Goal: Task Accomplishment & Management: Use online tool/utility

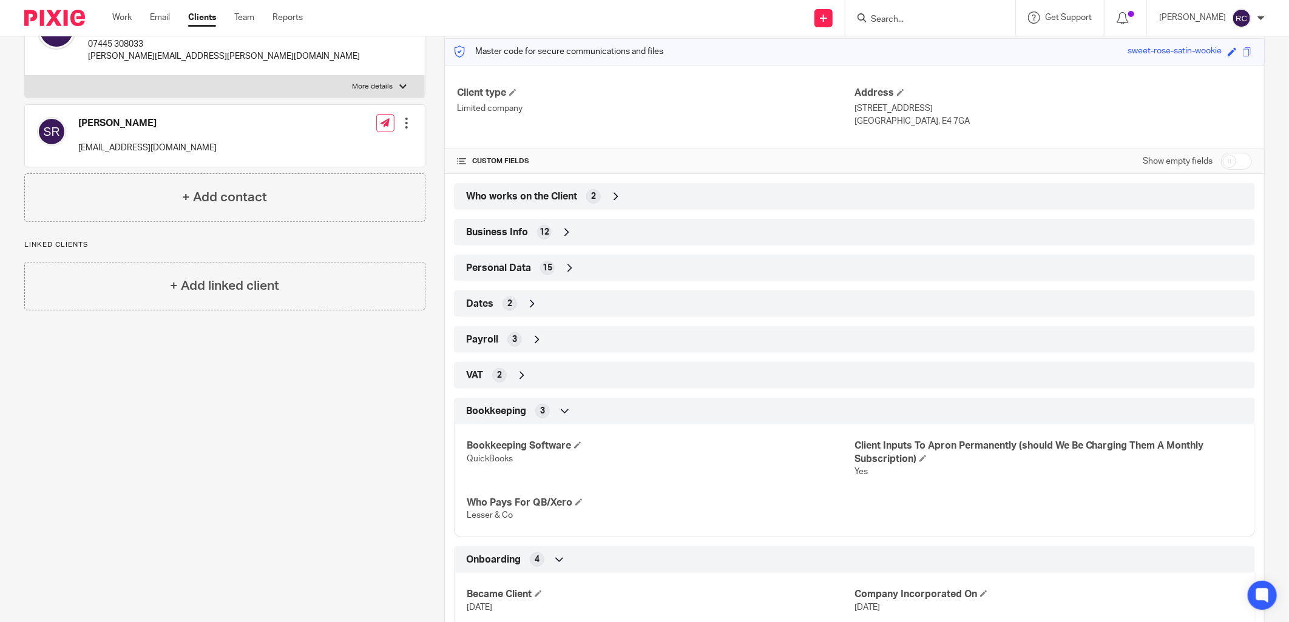
scroll to position [4, 0]
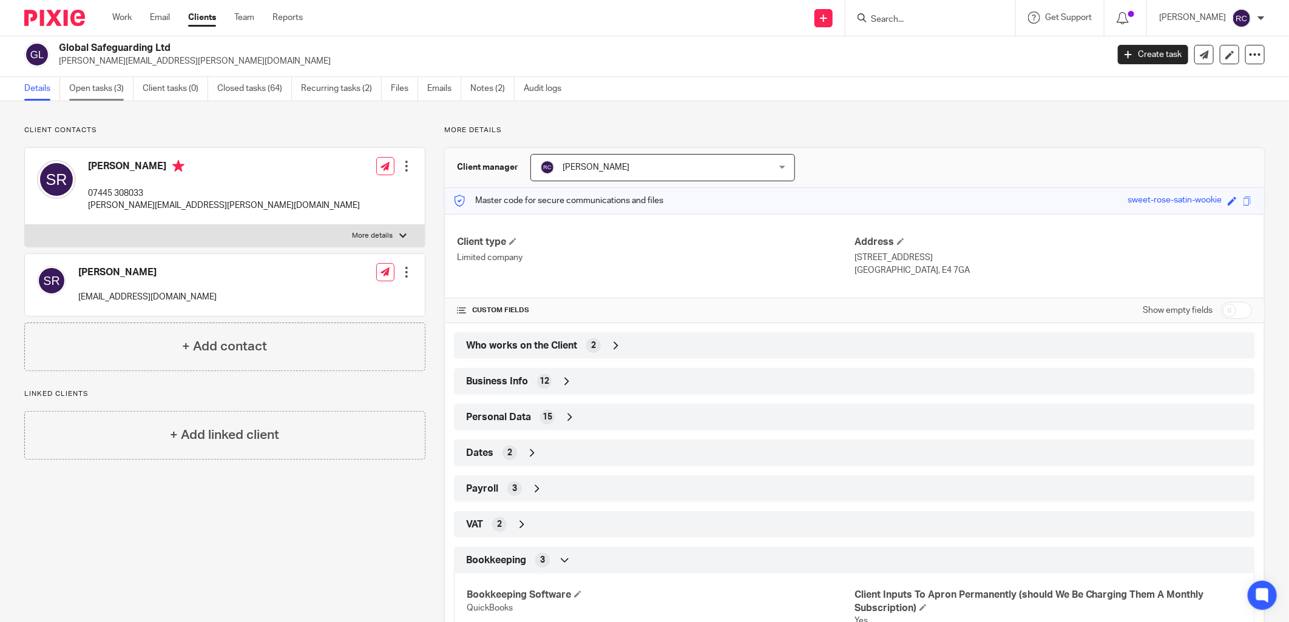
click at [83, 86] on link "Open tasks (3)" at bounding box center [101, 89] width 64 height 24
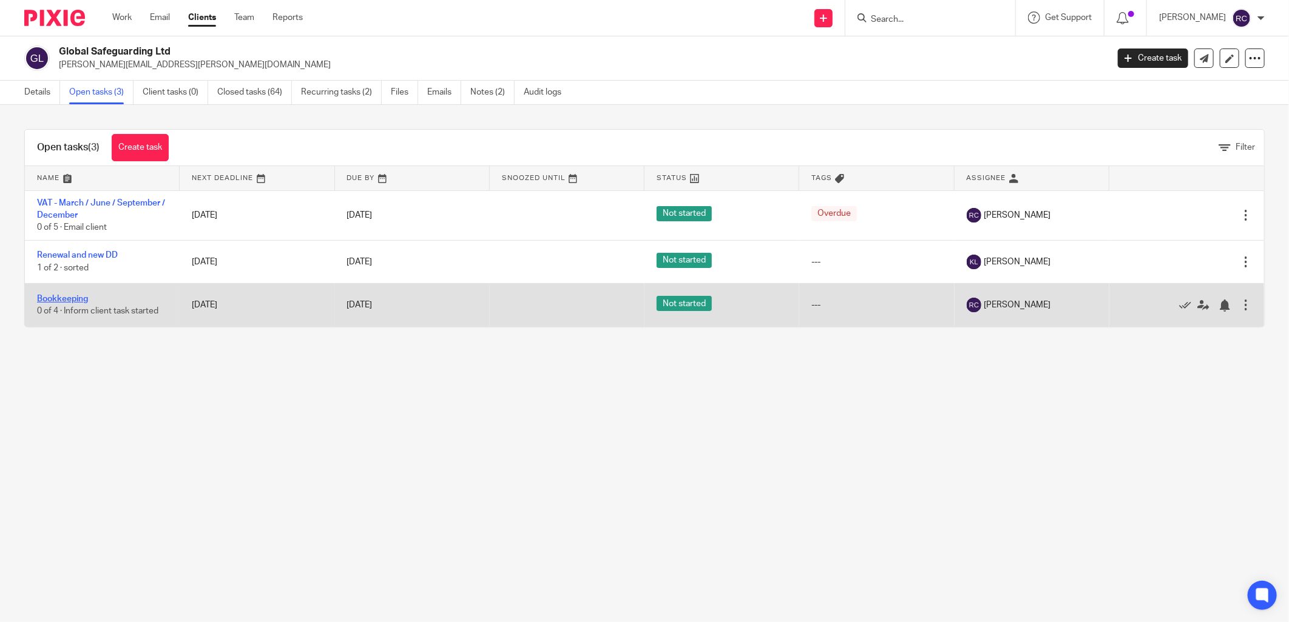
click at [55, 300] on link "Bookkeeping" at bounding box center [62, 299] width 51 height 8
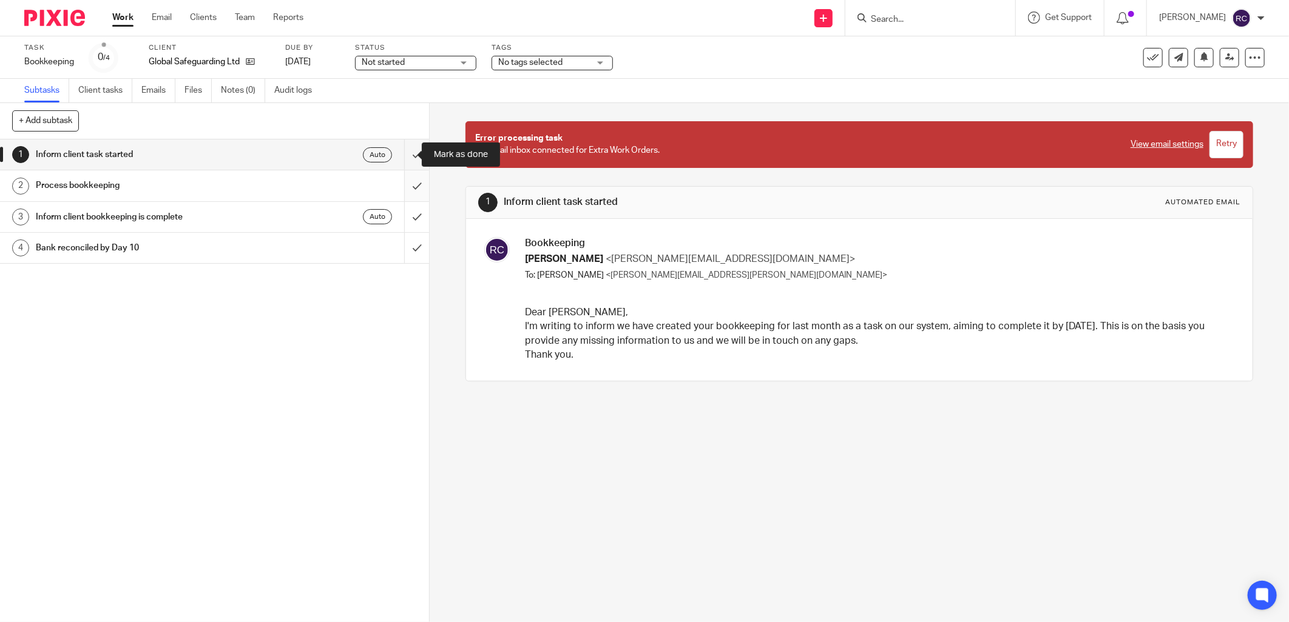
drag, startPoint x: 402, startPoint y: 160, endPoint x: 403, endPoint y: 189, distance: 29.1
click at [402, 161] on input "submit" at bounding box center [214, 155] width 429 height 30
click at [403, 190] on input "submit" at bounding box center [214, 185] width 429 height 30
click at [405, 217] on input "submit" at bounding box center [214, 217] width 429 height 30
click at [407, 255] on input "submit" at bounding box center [214, 248] width 429 height 30
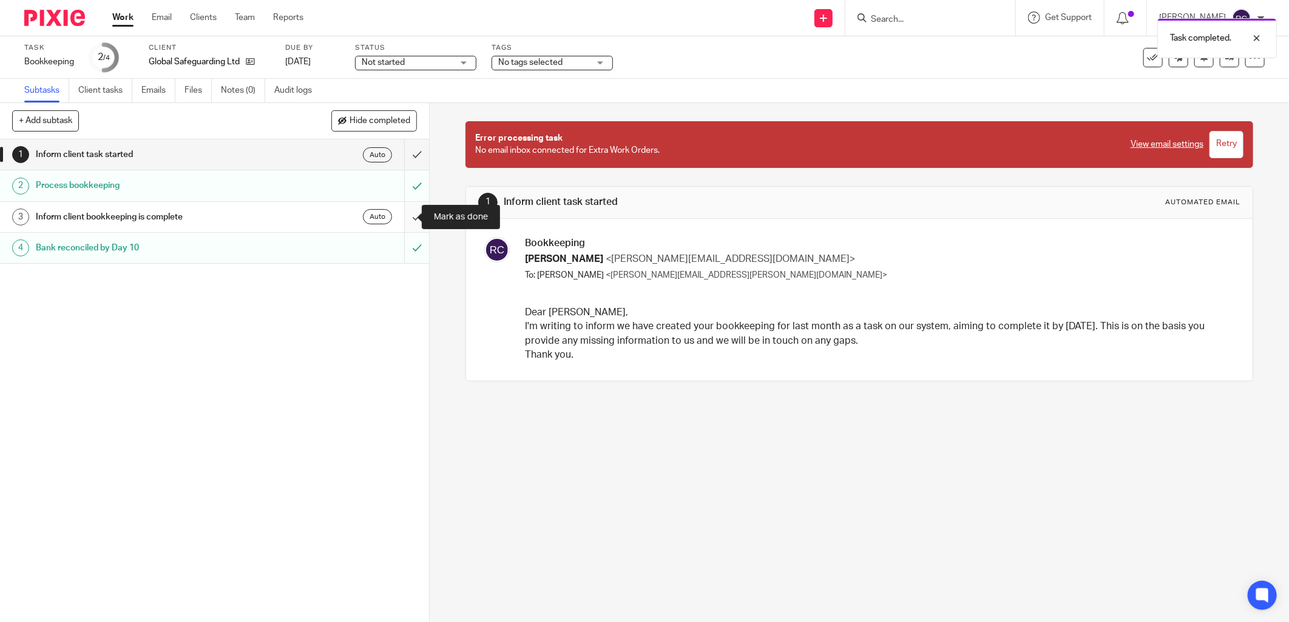
click at [403, 212] on input "submit" at bounding box center [214, 217] width 429 height 30
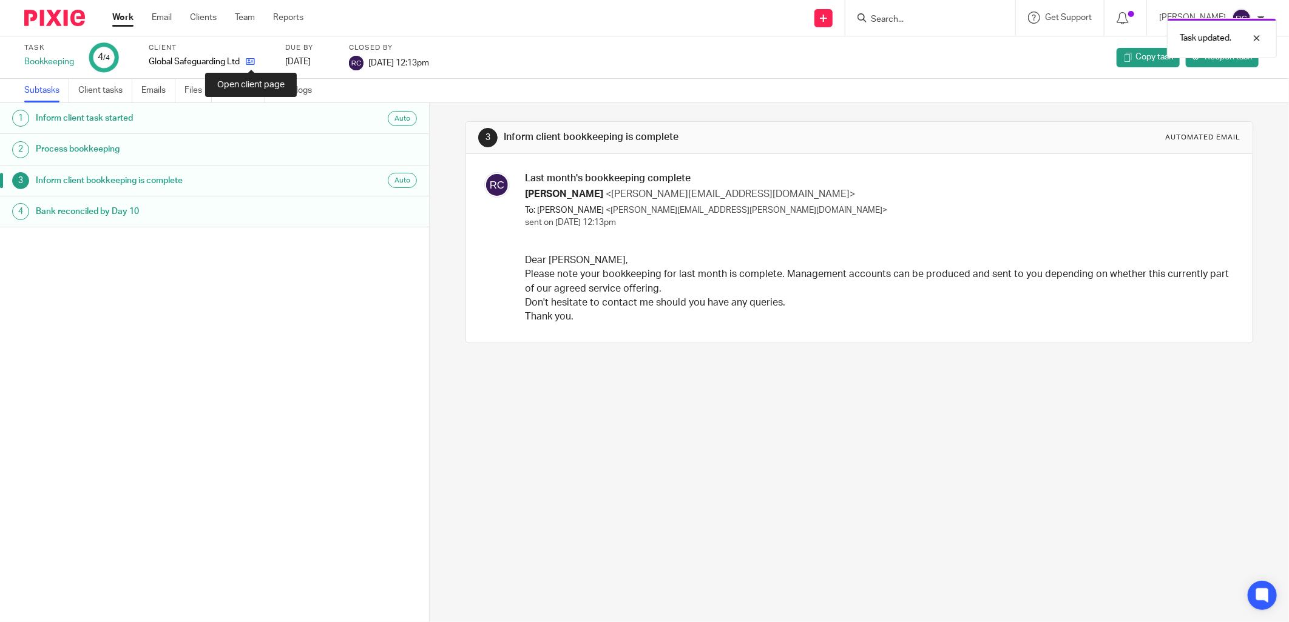
click at [247, 61] on icon at bounding box center [250, 61] width 9 height 9
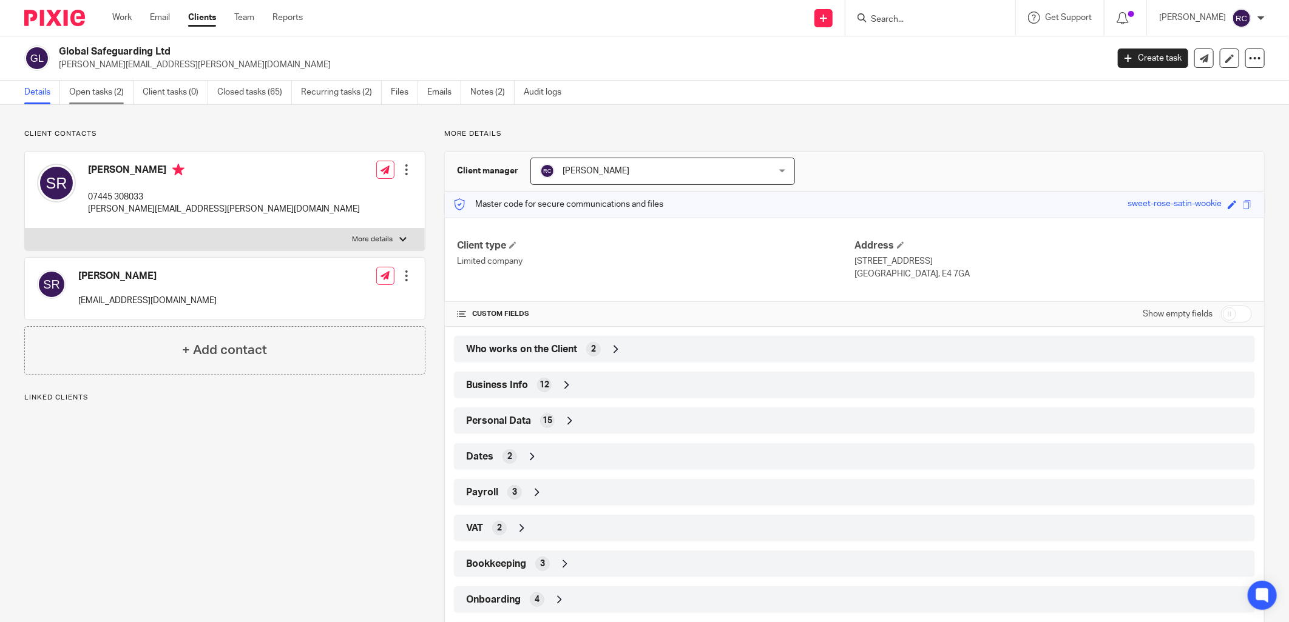
click at [97, 91] on link "Open tasks (2)" at bounding box center [101, 93] width 64 height 24
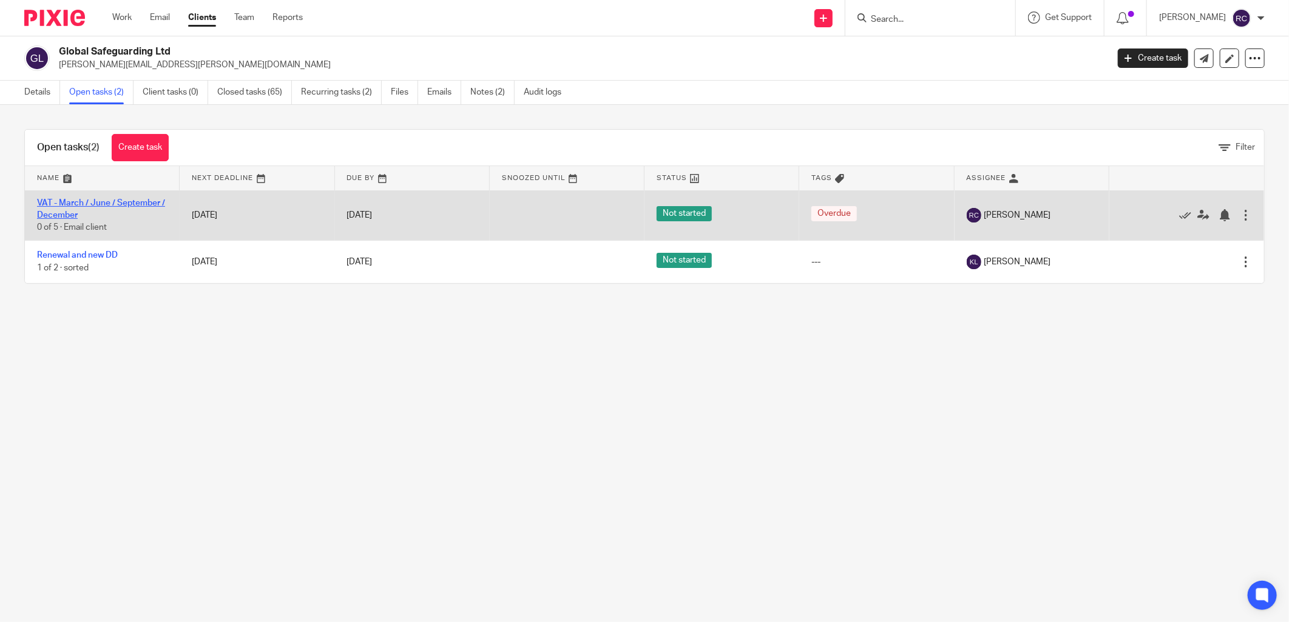
click at [64, 204] on link "VAT - March / June / September / December" at bounding box center [101, 209] width 128 height 21
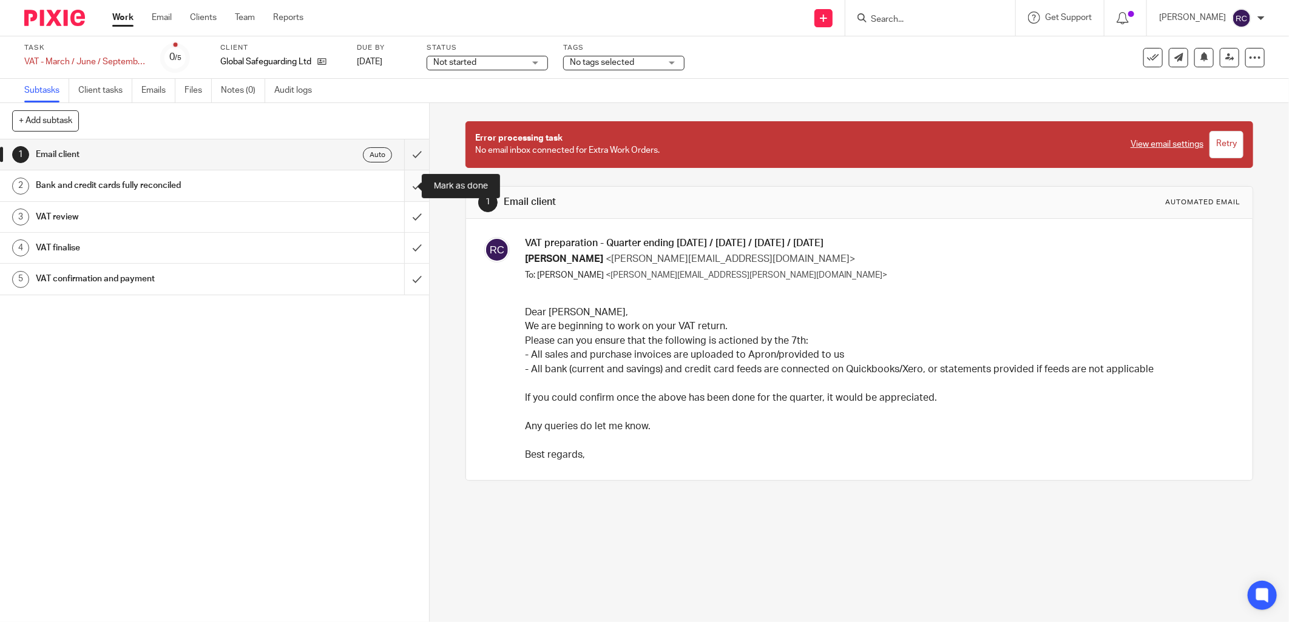
click at [400, 185] on input "submit" at bounding box center [214, 185] width 429 height 30
drag, startPoint x: 403, startPoint y: 215, endPoint x: 403, endPoint y: 244, distance: 29.7
click at [403, 215] on input "submit" at bounding box center [214, 217] width 429 height 30
click at [403, 244] on input "submit" at bounding box center [214, 248] width 429 height 30
click at [397, 267] on input "submit" at bounding box center [214, 279] width 429 height 30
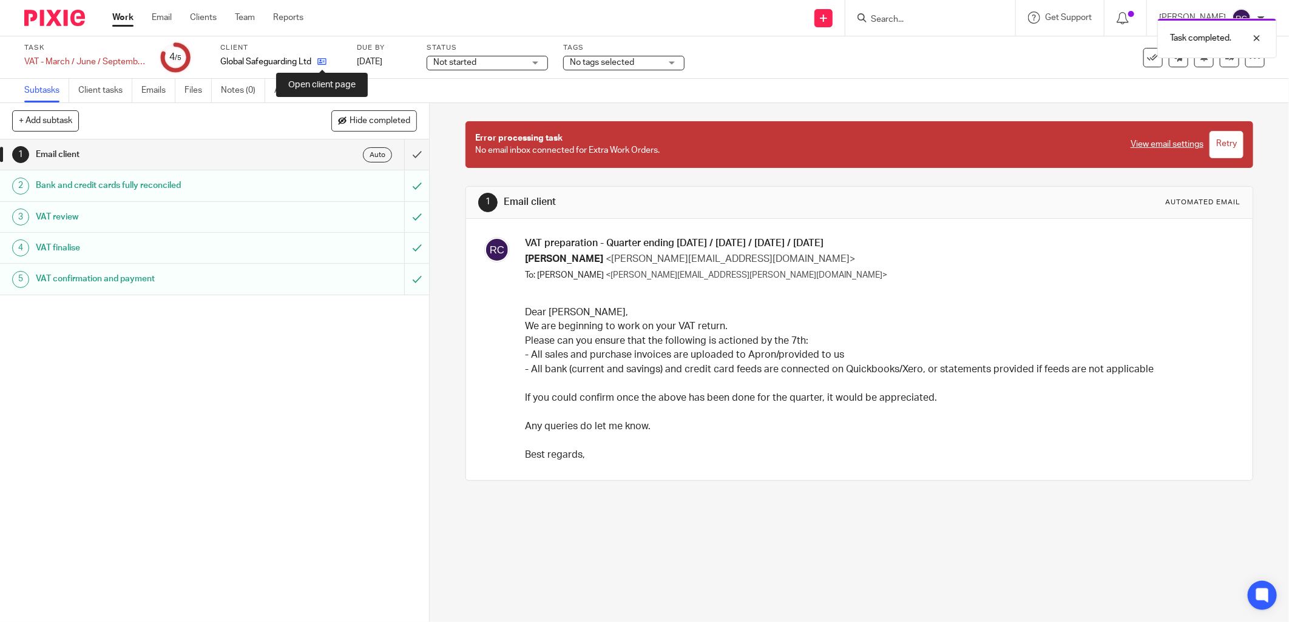
click at [319, 61] on icon at bounding box center [321, 61] width 9 height 9
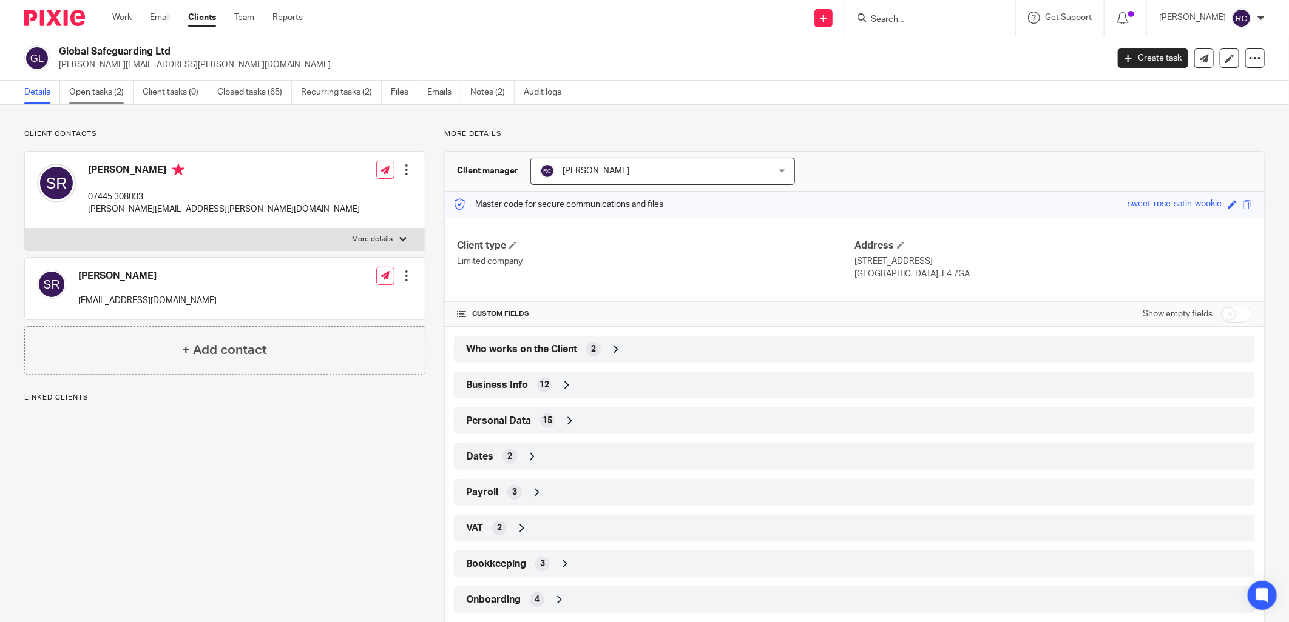
click at [109, 87] on link "Open tasks (2)" at bounding box center [101, 93] width 64 height 24
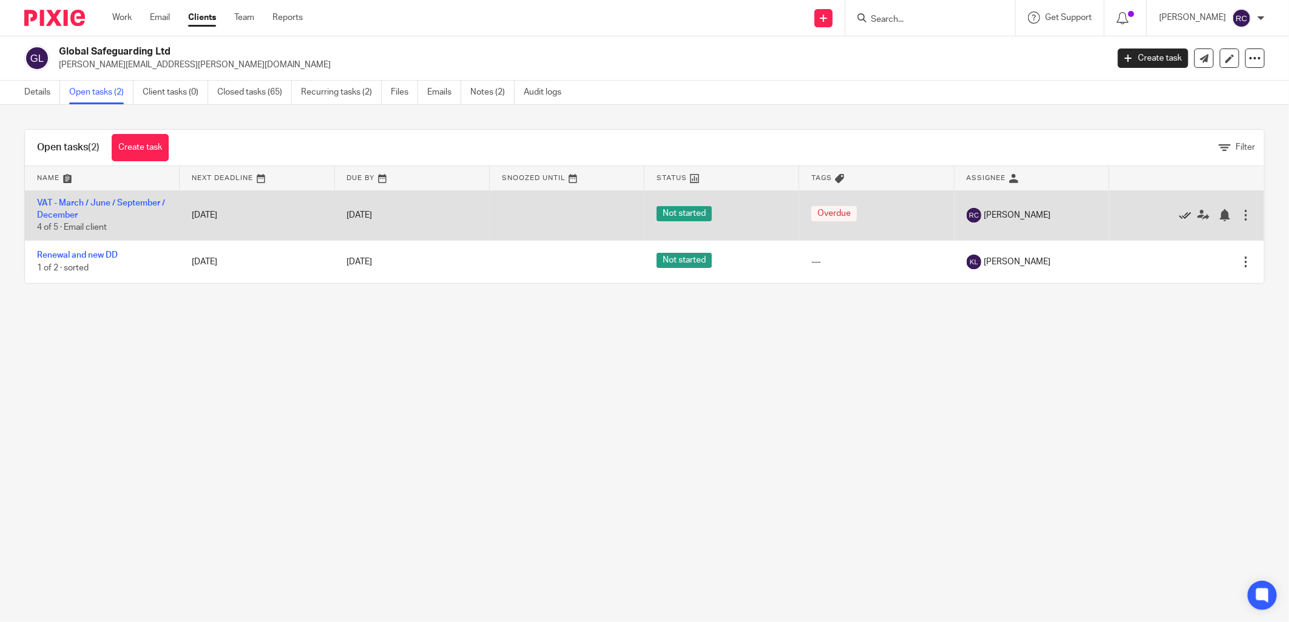
click at [1179, 215] on icon at bounding box center [1185, 215] width 12 height 12
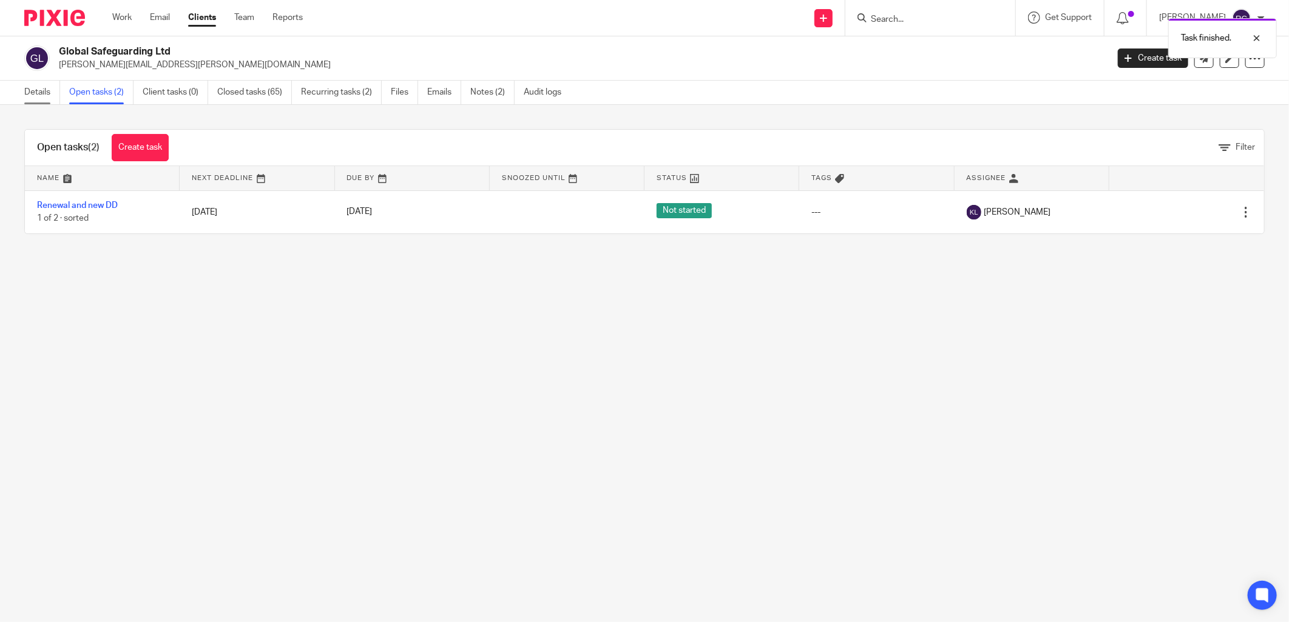
click at [44, 87] on link "Details" at bounding box center [42, 93] width 36 height 24
